Goal: Transaction & Acquisition: Purchase product/service

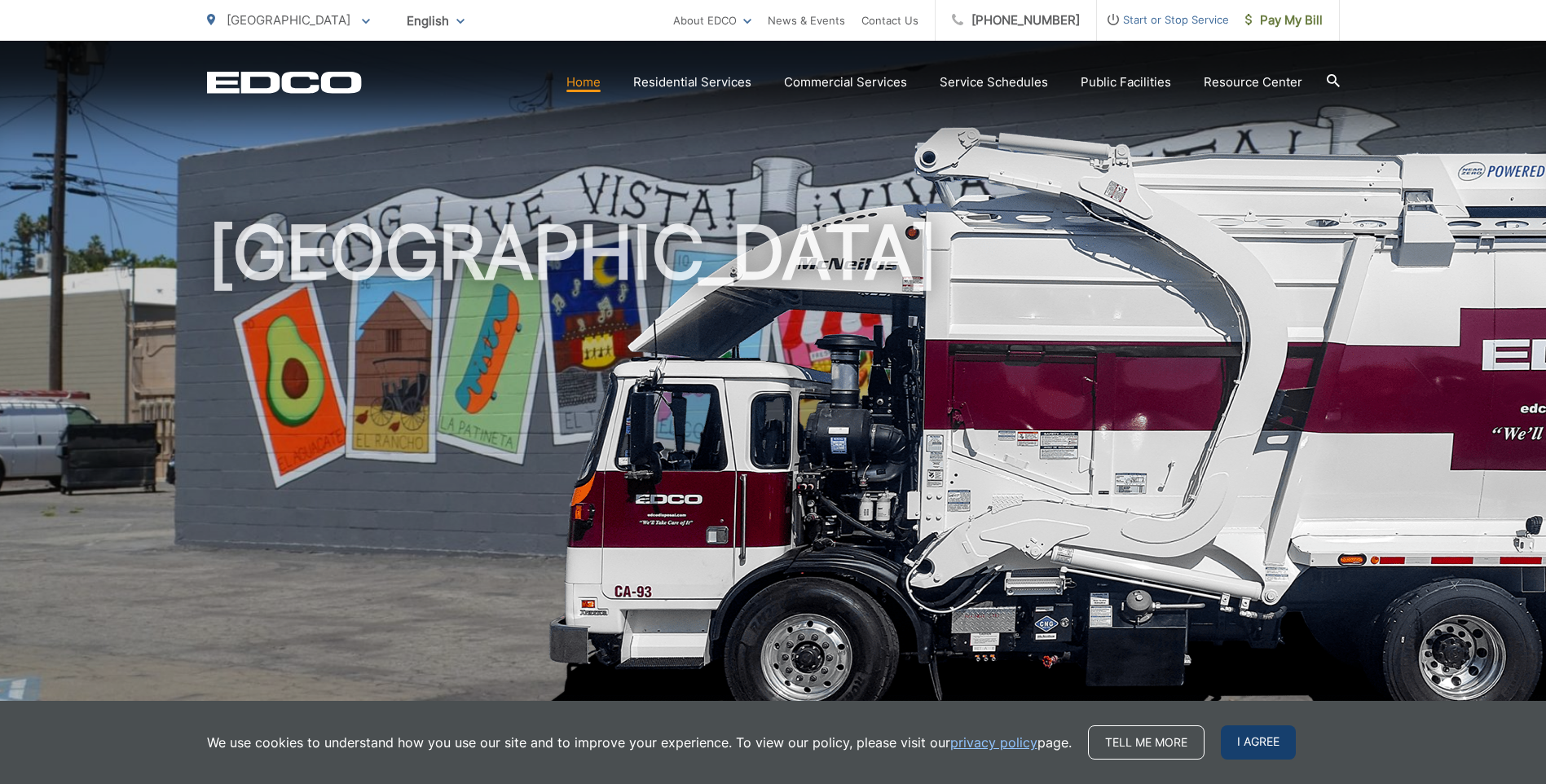
click at [1248, 757] on span "I agree" at bounding box center [1258, 741] width 75 height 34
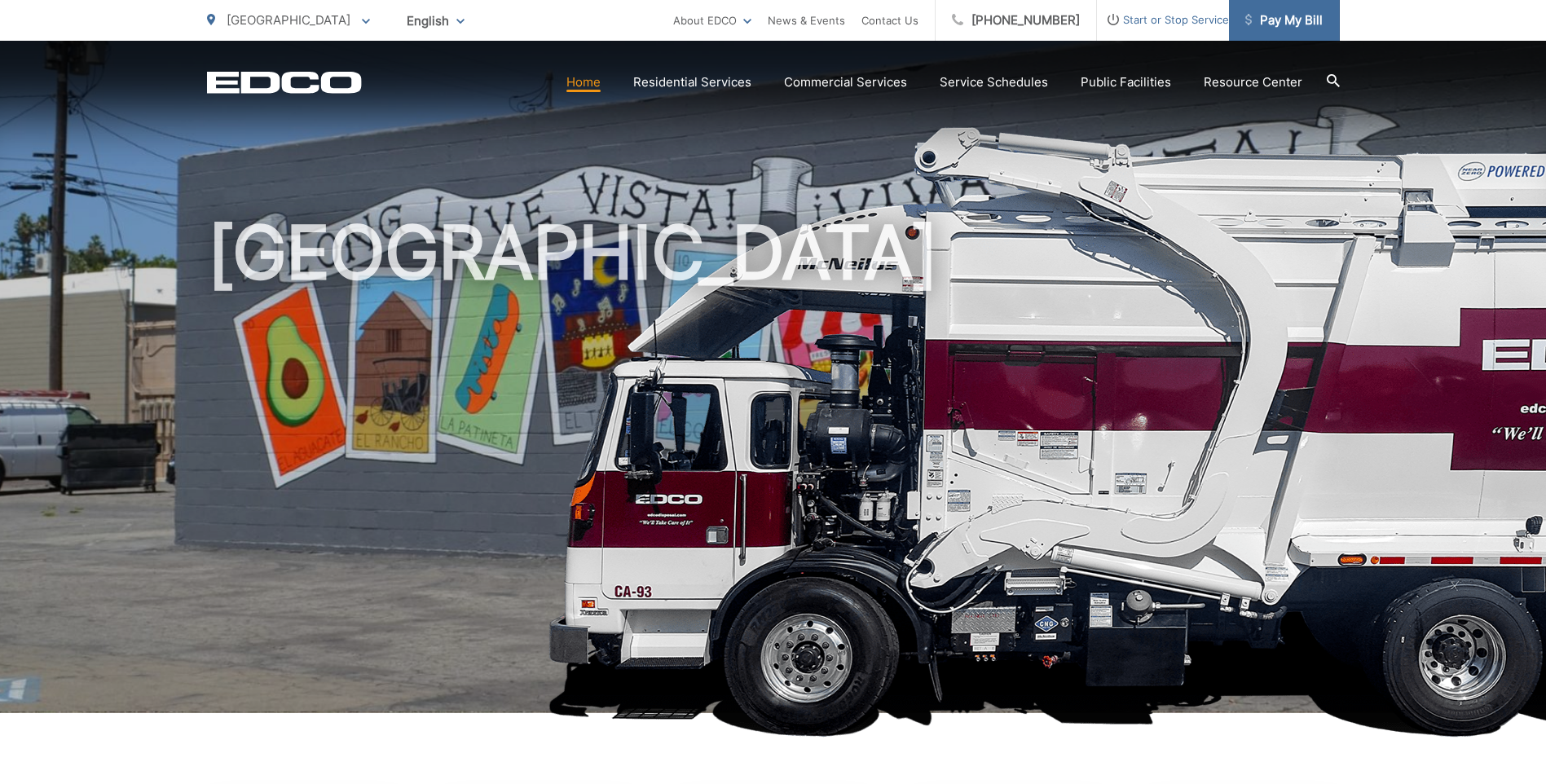
click at [1271, 15] on span "Pay My Bill" at bounding box center [1284, 20] width 78 height 19
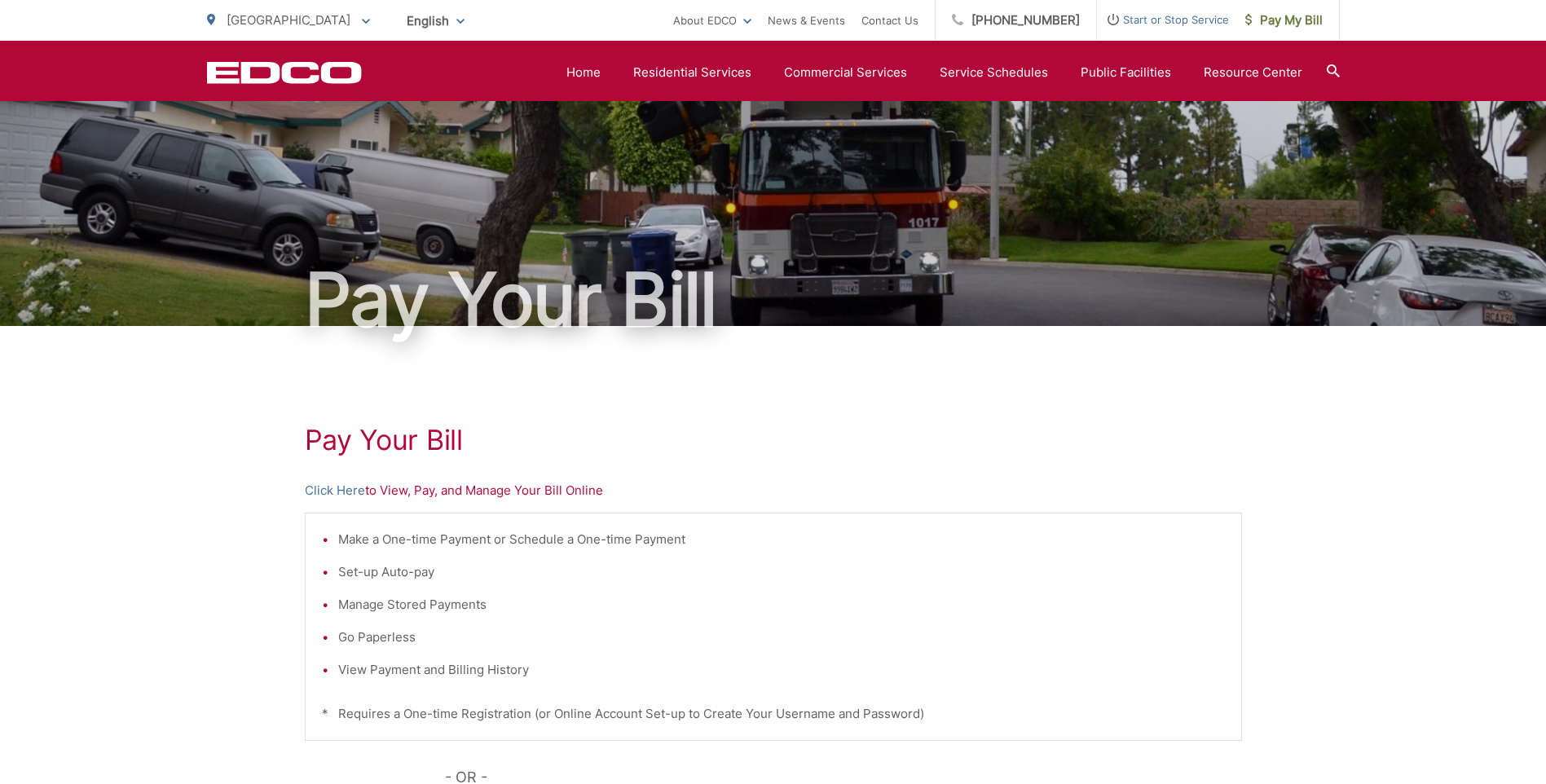
scroll to position [326, 0]
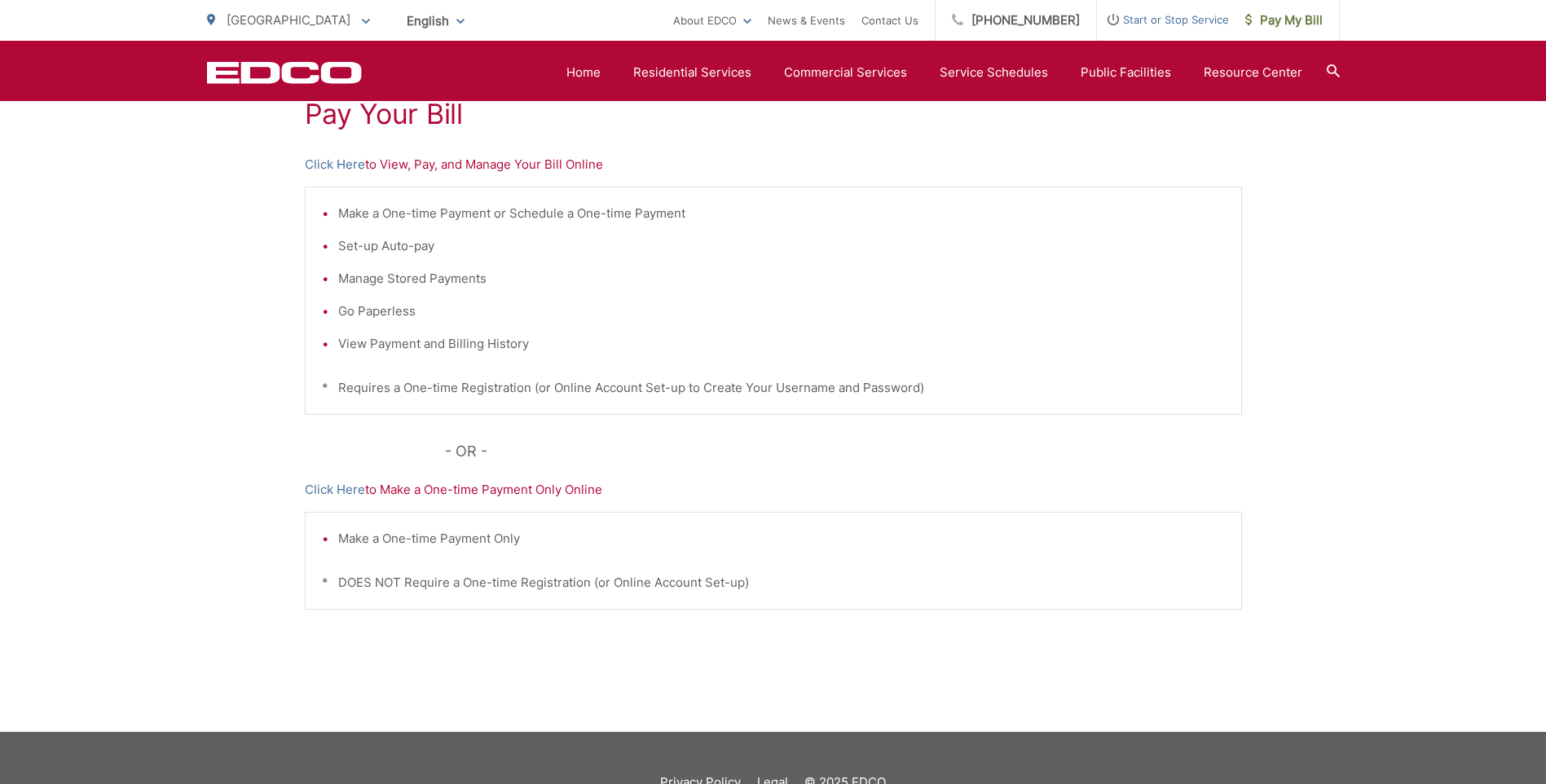
click at [435, 171] on p "Click Here to View, Pay, and Manage Your Bill Online" at bounding box center [773, 165] width 937 height 19
click at [343, 487] on link "Click Here" at bounding box center [335, 490] width 60 height 19
